Goal: Information Seeking & Learning: Check status

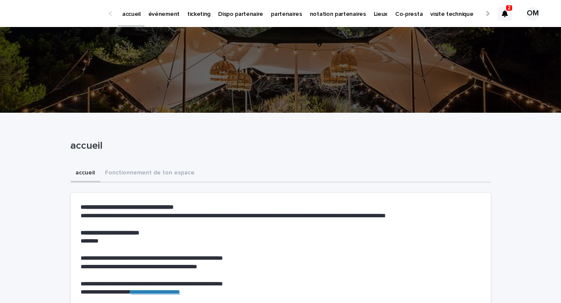
click at [504, 12] on icon at bounding box center [504, 13] width 6 height 7
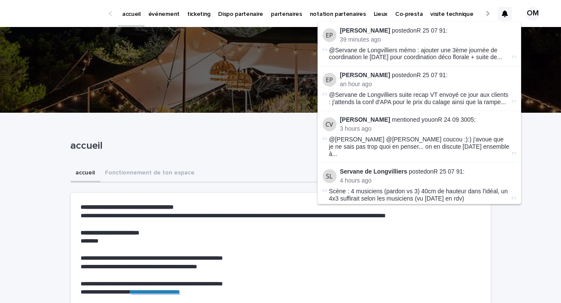
click at [163, 11] on p "événement" at bounding box center [163, 9] width 31 height 18
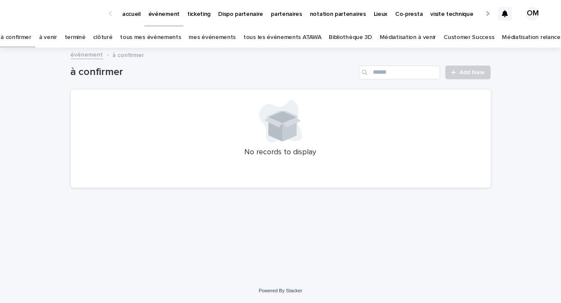
click at [300, 39] on link "tous les événements ATAWA" at bounding box center [282, 37] width 78 height 20
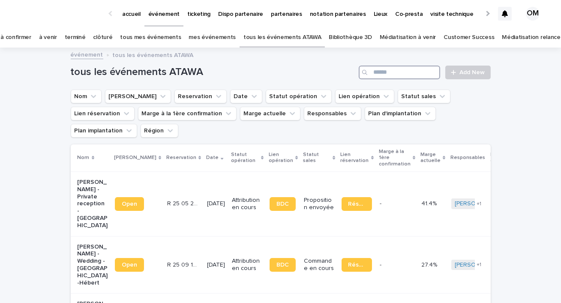
click at [382, 75] on input "Search" at bounding box center [398, 73] width 81 height 14
type input "****"
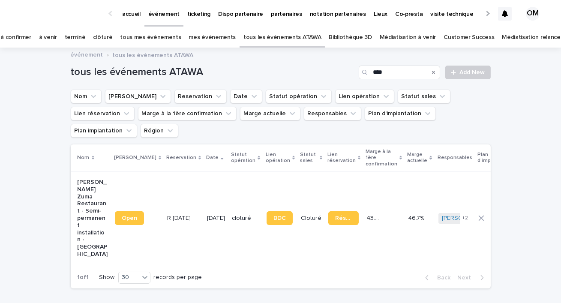
click at [101, 179] on p "Maria Belen Rugeroni Zuma Restaurant - Semi-permanent installation - Saint-Trop…" at bounding box center [93, 218] width 30 height 79
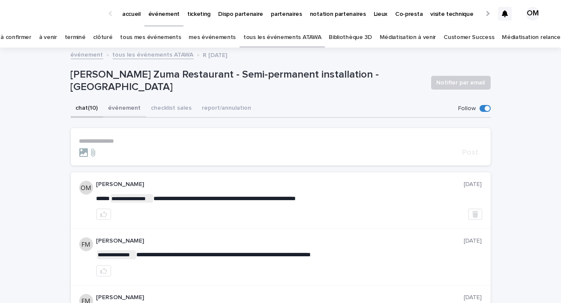
click at [124, 108] on button "événement" at bounding box center [124, 109] width 43 height 18
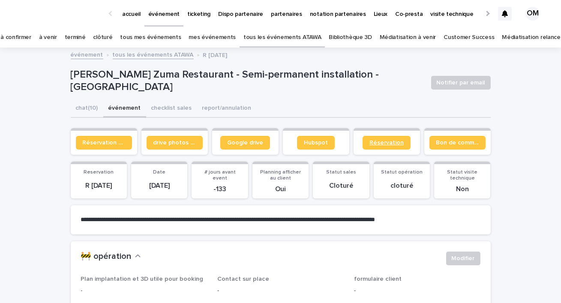
click at [382, 143] on span "Réservation" at bounding box center [386, 143] width 34 height 6
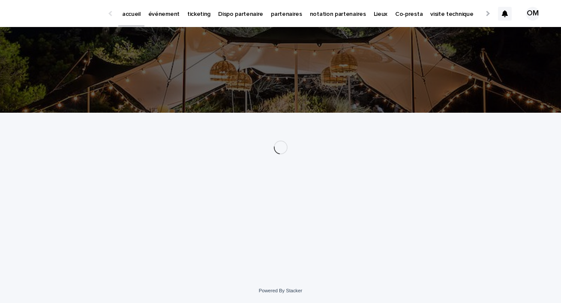
click at [159, 14] on p "événement" at bounding box center [163, 9] width 31 height 18
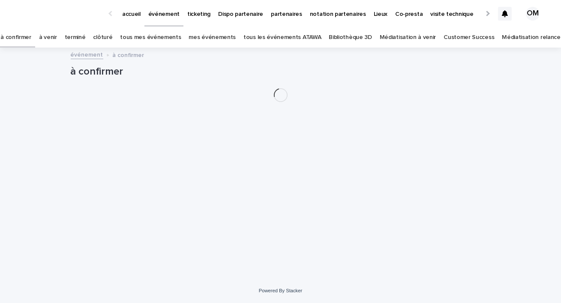
click at [292, 35] on link "tous les événements ATAWA" at bounding box center [282, 37] width 78 height 20
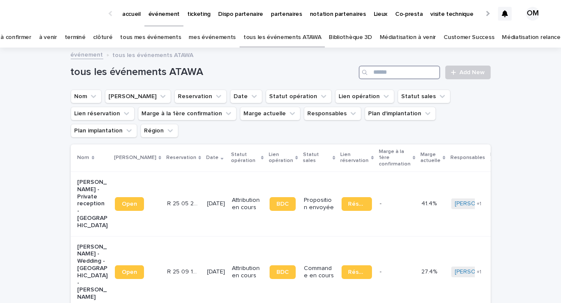
click at [380, 70] on input "Search" at bounding box center [398, 73] width 81 height 14
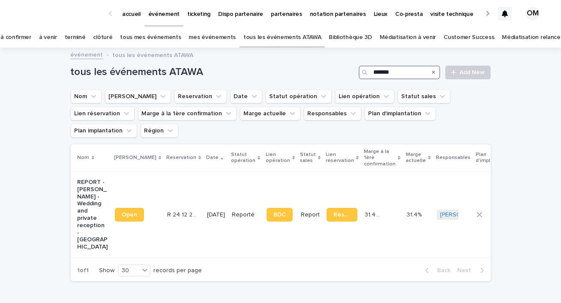
type input "*******"
click at [209, 171] on td "28/6/2025" at bounding box center [215, 214] width 25 height 86
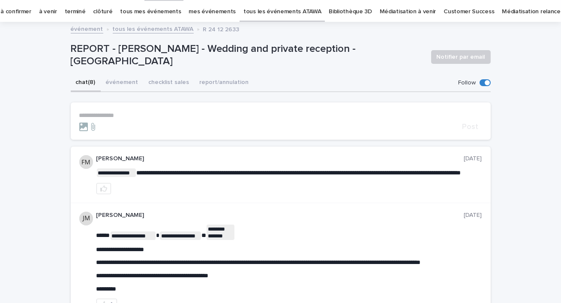
scroll to position [28, 0]
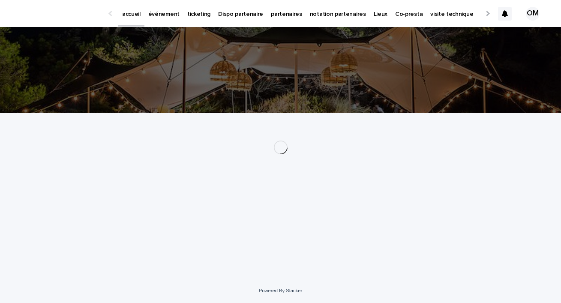
click at [161, 15] on p "événement" at bounding box center [163, 9] width 31 height 18
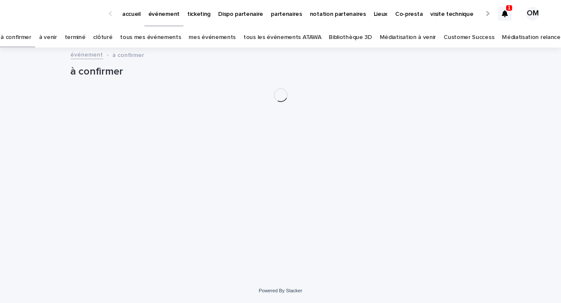
click at [252, 39] on link "tous les événements ATAWA" at bounding box center [282, 37] width 78 height 20
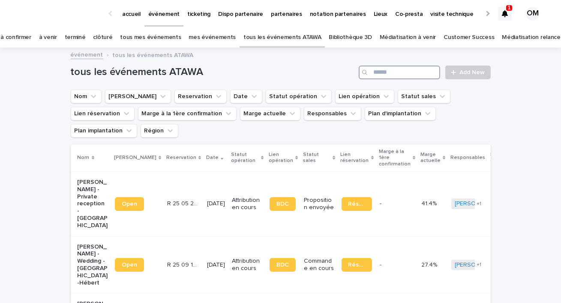
click at [389, 68] on input "Search" at bounding box center [398, 73] width 81 height 14
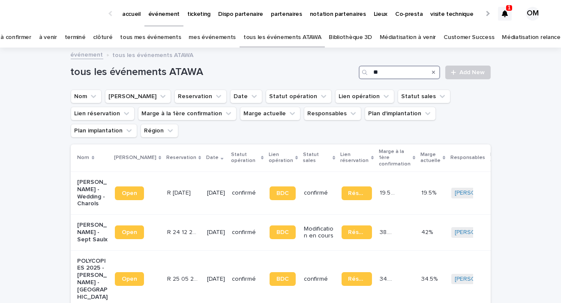
type input "*"
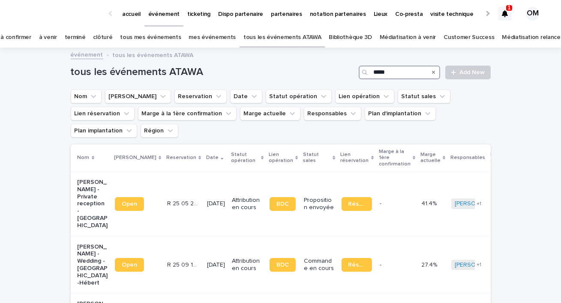
type input "*****"
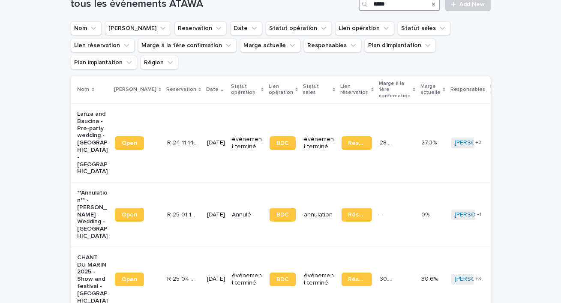
scroll to position [80, 0]
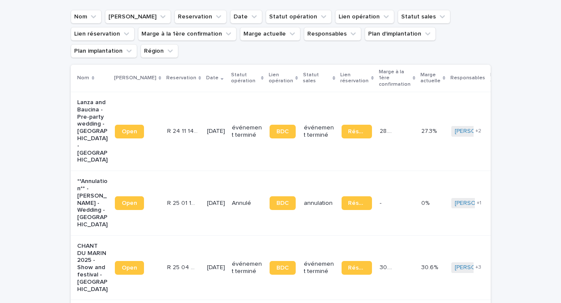
click at [83, 242] on p "CHANT DU MARIN 2025 - Show and festival - Paimpol" at bounding box center [93, 267] width 30 height 51
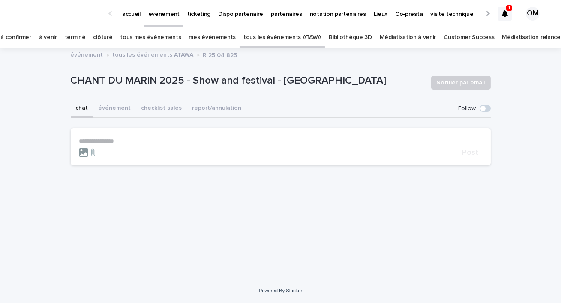
click at [83, 151] on icon at bounding box center [83, 152] width 9 height 9
click at [79, 148] on input "file" at bounding box center [79, 148] width 0 height 0
click at [94, 153] on icon at bounding box center [93, 152] width 10 height 9
click at [88, 148] on input "file" at bounding box center [88, 148] width 0 height 0
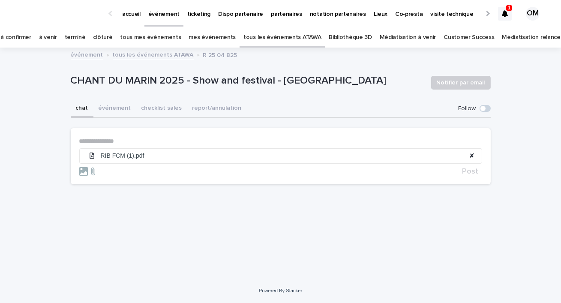
click at [122, 141] on p "**********" at bounding box center [280, 140] width 403 height 7
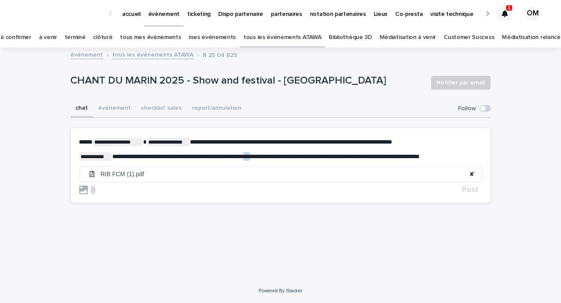
drag, startPoint x: 270, startPoint y: 157, endPoint x: 280, endPoint y: 157, distance: 9.8
click at [280, 157] on span "**********" at bounding box center [265, 156] width 307 height 6
drag, startPoint x: 475, startPoint y: 153, endPoint x: 457, endPoint y: 154, distance: 18.0
click at [457, 154] on p "**********" at bounding box center [280, 156] width 403 height 9
copy span "*******"
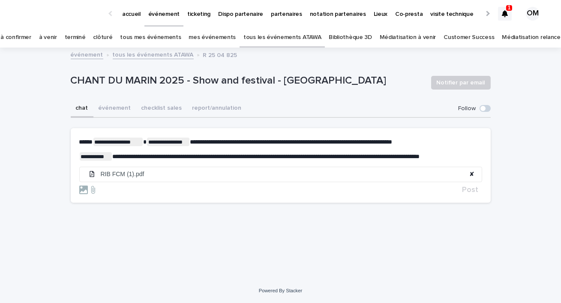
click at [307, 155] on span "**********" at bounding box center [265, 156] width 307 height 6
click at [310, 154] on span "**********" at bounding box center [274, 156] width 324 height 6
drag, startPoint x: 456, startPoint y: 163, endPoint x: 452, endPoint y: 154, distance: 9.6
click at [453, 155] on p "**********" at bounding box center [280, 156] width 403 height 9
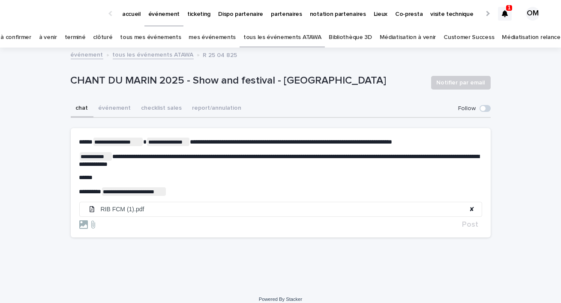
click at [453, 155] on span "**********" at bounding box center [279, 160] width 400 height 14
click at [101, 162] on span "**********" at bounding box center [279, 160] width 400 height 14
click at [479, 225] on button "Post" at bounding box center [470, 225] width 23 height 8
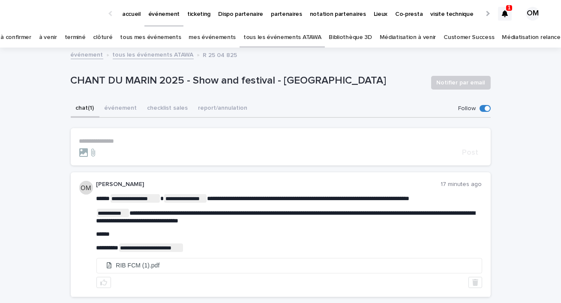
click at [507, 13] on icon at bounding box center [504, 13] width 6 height 7
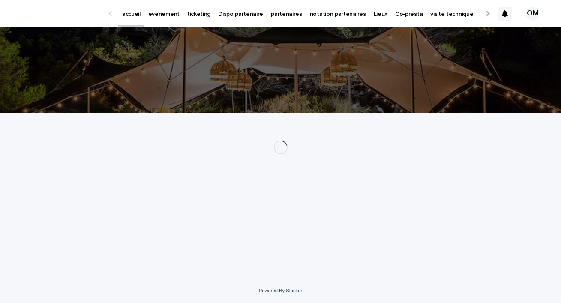
click at [158, 16] on p "événement" at bounding box center [163, 9] width 31 height 18
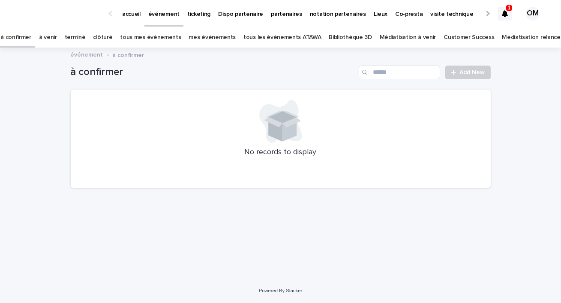
click at [266, 33] on link "tous les événements ATAWA" at bounding box center [282, 37] width 78 height 20
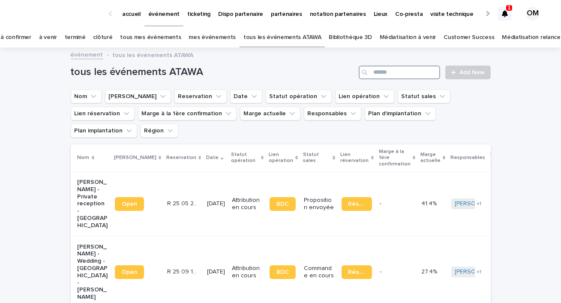
click at [390, 69] on input "Search" at bounding box center [398, 73] width 81 height 14
type input "*******"
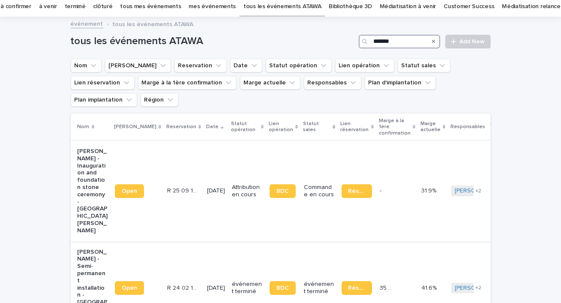
scroll to position [31, 0]
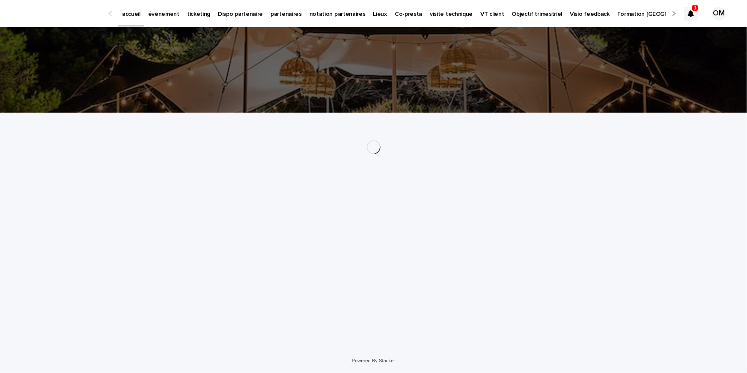
click at [156, 21] on link "événement" at bounding box center [163, 13] width 39 height 27
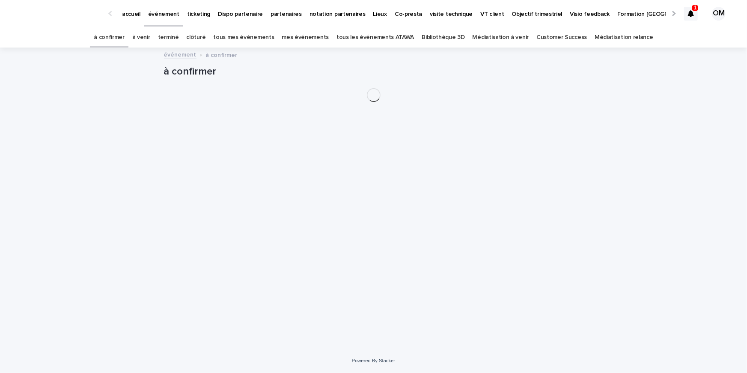
click at [394, 33] on link "tous les événements ATAWA" at bounding box center [376, 37] width 78 height 20
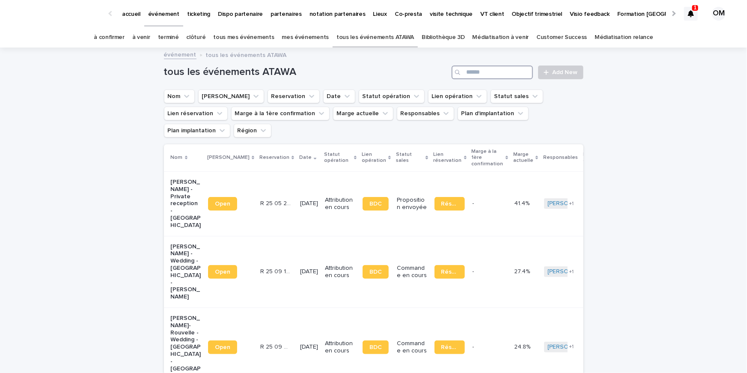
click at [499, 69] on input "Search" at bounding box center [492, 73] width 81 height 14
type input "****"
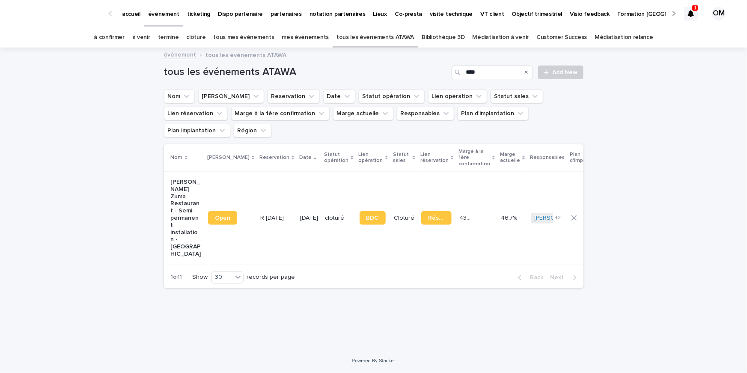
click at [182, 186] on p "[PERSON_NAME] Zuma Restaurant - Semi-permanent installation - [GEOGRAPHIC_DATA]" at bounding box center [186, 218] width 30 height 79
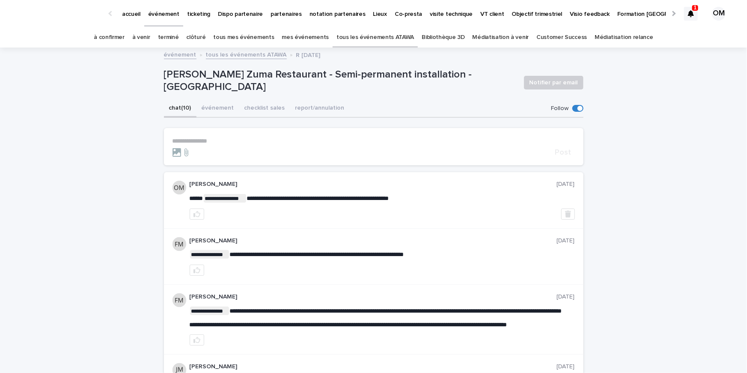
click at [215, 110] on button "événement" at bounding box center [218, 109] width 43 height 18
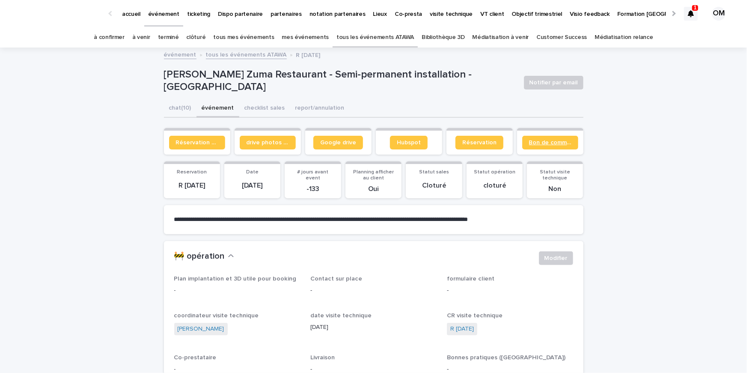
click at [548, 142] on span "Bon de commande" at bounding box center [550, 143] width 42 height 6
click at [486, 145] on link "Réservation" at bounding box center [480, 143] width 48 height 14
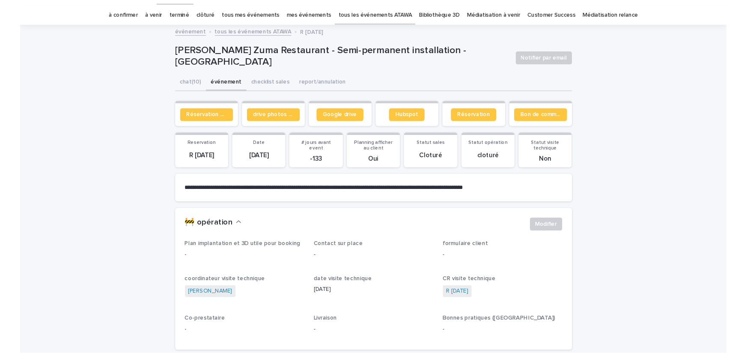
scroll to position [27, 0]
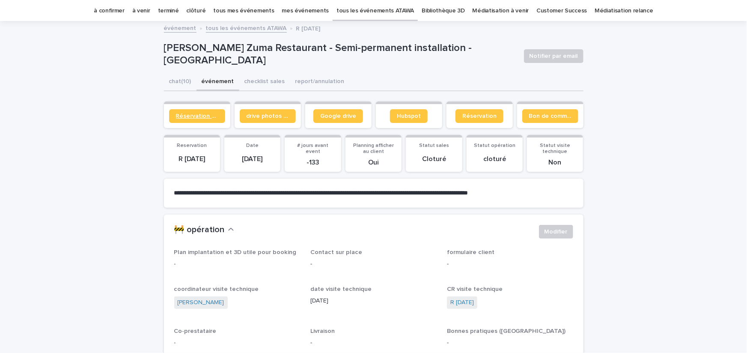
click at [200, 120] on link "Réservation client" at bounding box center [197, 116] width 56 height 14
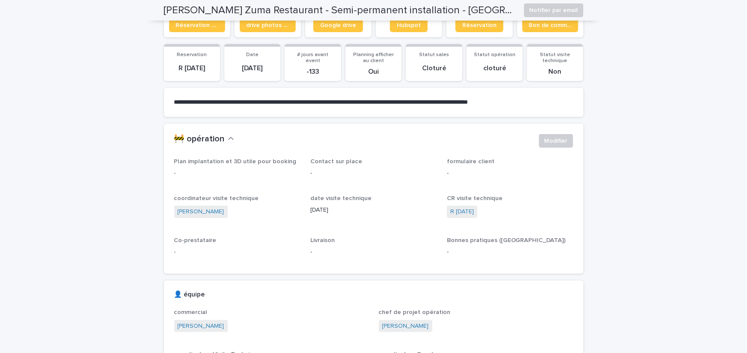
scroll to position [0, 0]
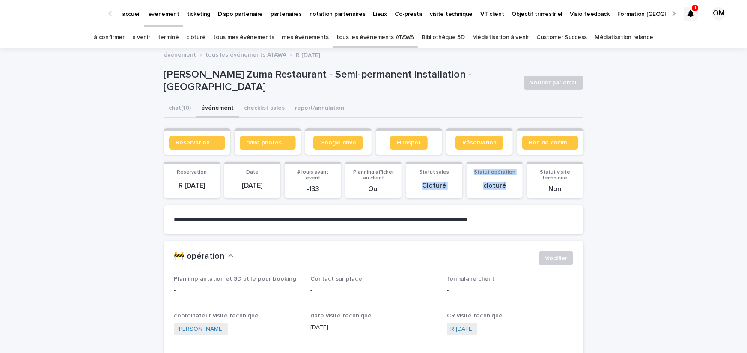
drag, startPoint x: 421, startPoint y: 187, endPoint x: 510, endPoint y: 192, distance: 90.1
click at [510, 192] on div "Reservation R [DATE] Date [DATE] # jours avant event -133 Planning afficher au …" at bounding box center [374, 179] width 420 height 37
click at [505, 189] on div at bounding box center [505, 189] width 0 height 0
click at [507, 185] on p "cloturé" at bounding box center [495, 186] width 46 height 8
drag, startPoint x: 509, startPoint y: 187, endPoint x: 431, endPoint y: 187, distance: 78.4
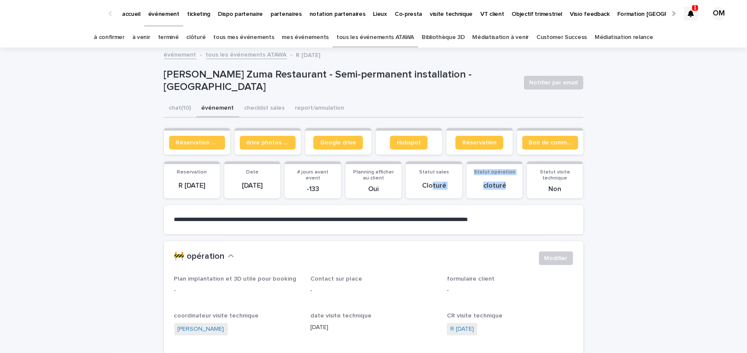
click at [431, 187] on div "Reservation R [DATE] Date [DATE] # jours avant event -133 Planning afficher au …" at bounding box center [374, 179] width 420 height 37
click at [421, 186] on p "Cloturé" at bounding box center [434, 186] width 46 height 8
drag, startPoint x: 421, startPoint y: 186, endPoint x: 510, endPoint y: 188, distance: 89.5
click at [510, 188] on div "Reservation R [DATE] Date [DATE] # jours avant event -133 Planning afficher au …" at bounding box center [374, 179] width 420 height 37
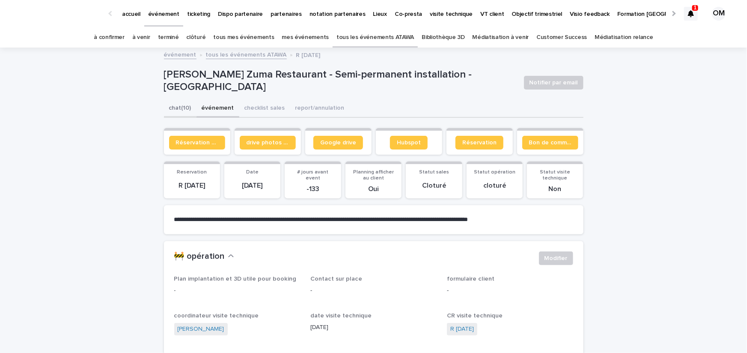
click at [177, 108] on button "chat (10)" at bounding box center [180, 109] width 33 height 18
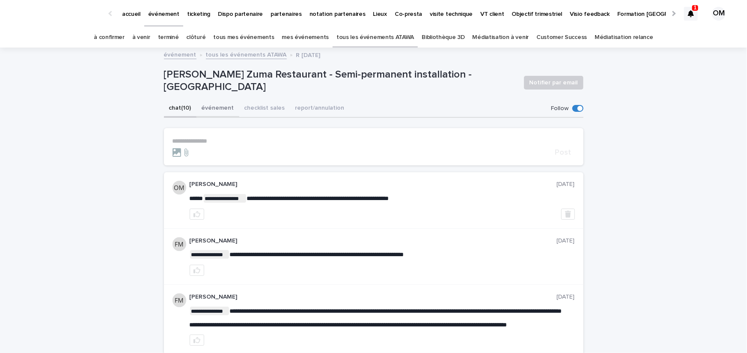
click at [224, 110] on button "événement" at bounding box center [218, 109] width 43 height 18
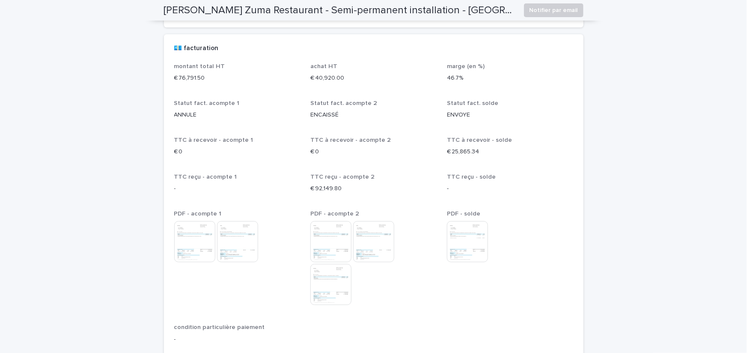
scroll to position [1486, 0]
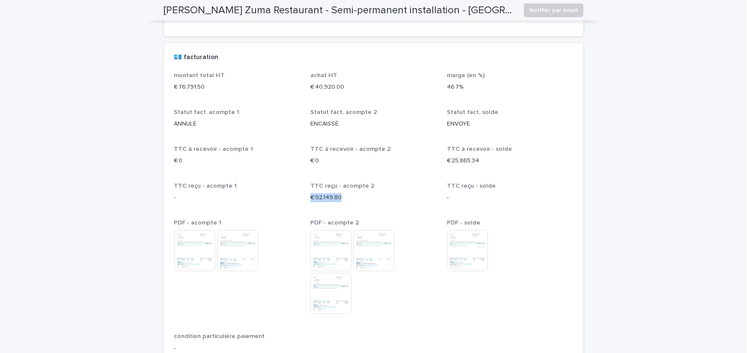
drag, startPoint x: 343, startPoint y: 195, endPoint x: 311, endPoint y: 195, distance: 32.5
click at [311, 195] on p "€ 92,149.80" at bounding box center [373, 197] width 126 height 9
click at [461, 243] on img at bounding box center [467, 250] width 41 height 41
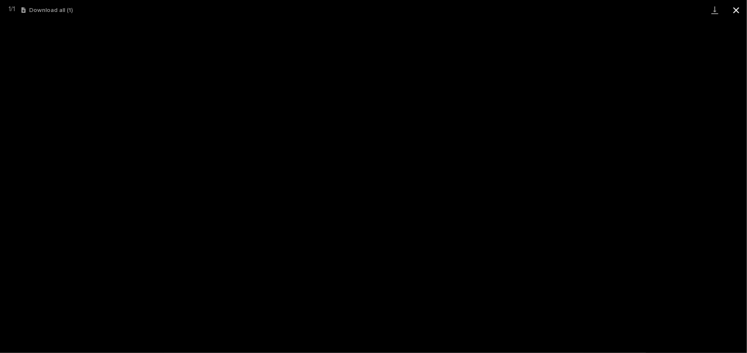
click at [734, 13] on button "Close gallery" at bounding box center [736, 10] width 21 height 20
